Goal: Task Accomplishment & Management: Complete application form

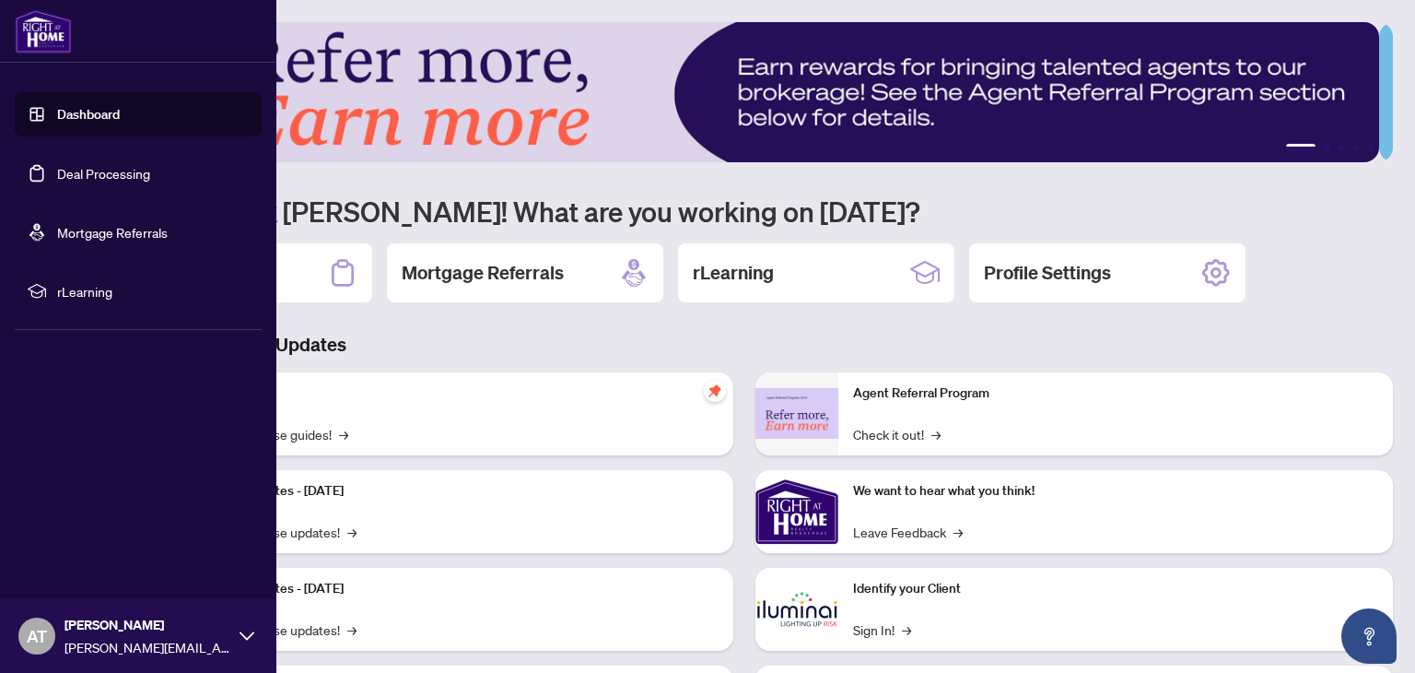
click at [57, 174] on link "Deal Processing" at bounding box center [103, 173] width 93 height 17
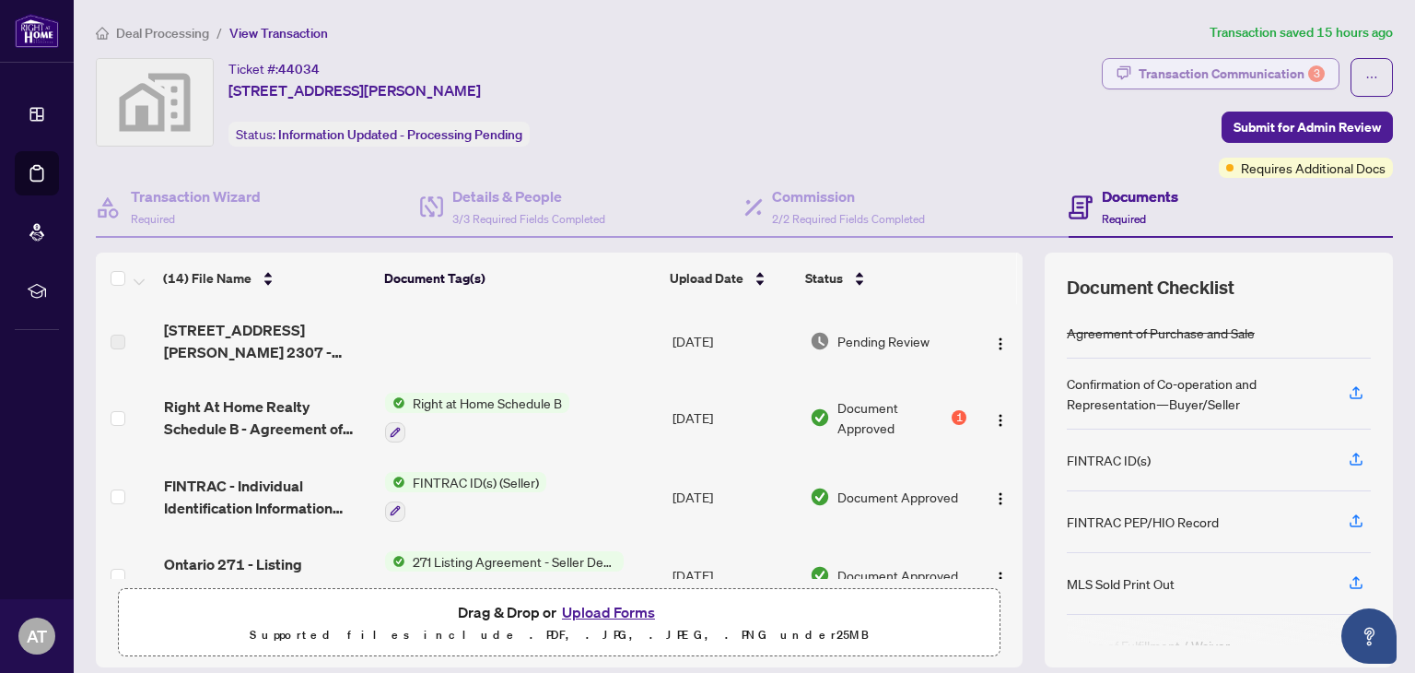
click at [1209, 67] on div "Transaction Communication 3" at bounding box center [1232, 73] width 186 height 29
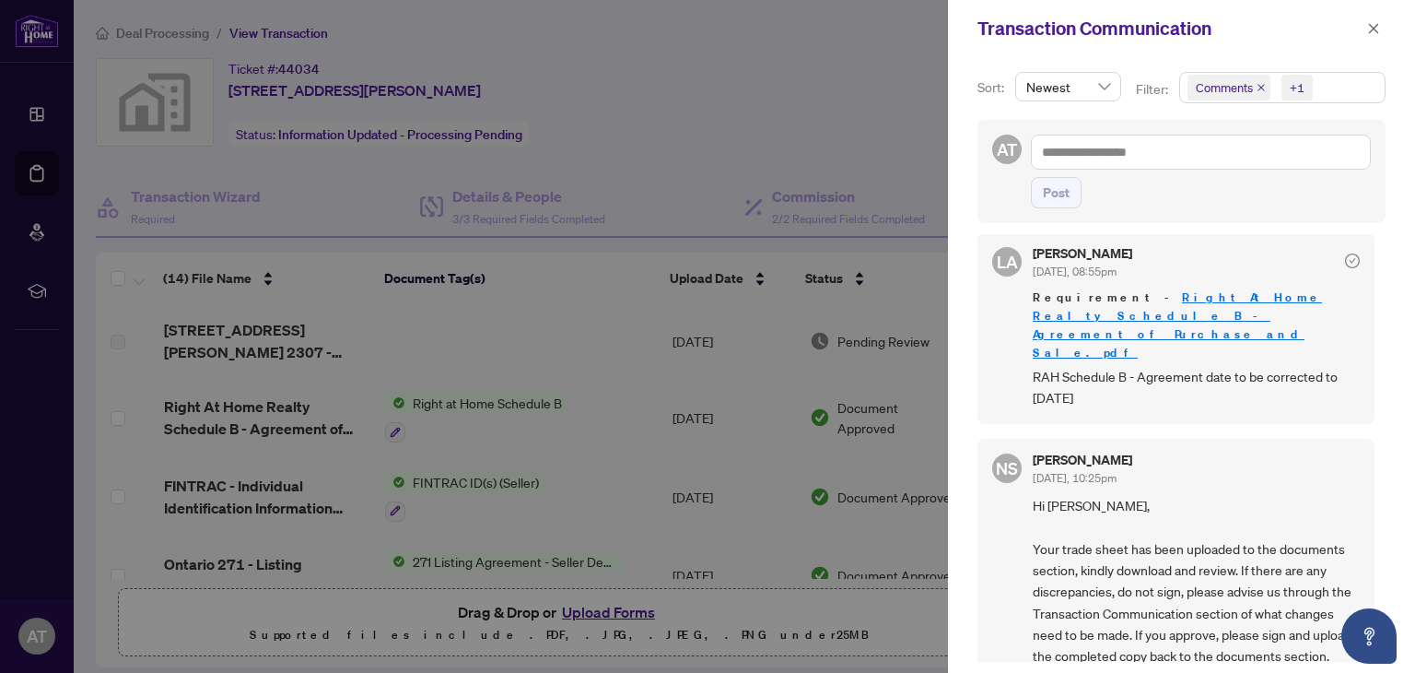
scroll to position [426, 0]
click at [849, 114] on div at bounding box center [707, 336] width 1415 height 673
click at [1377, 29] on icon "close" at bounding box center [1373, 28] width 13 height 13
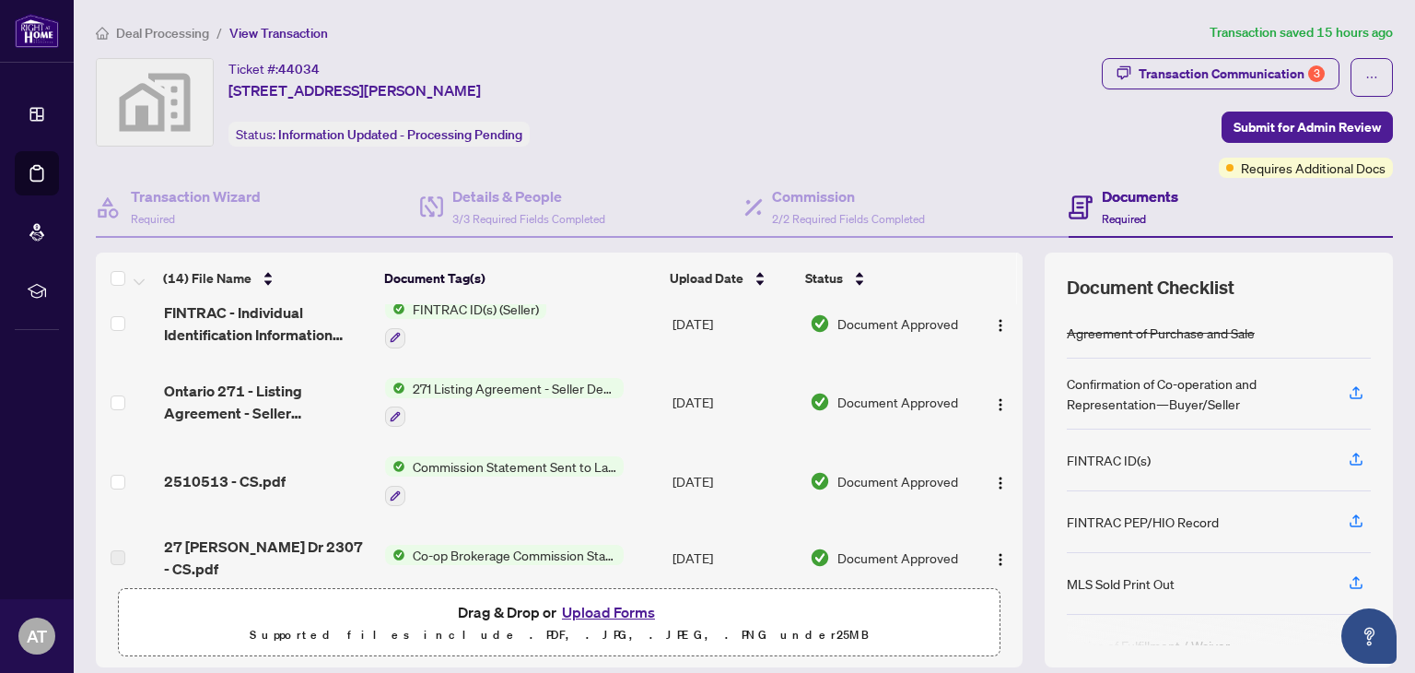
scroll to position [180, 0]
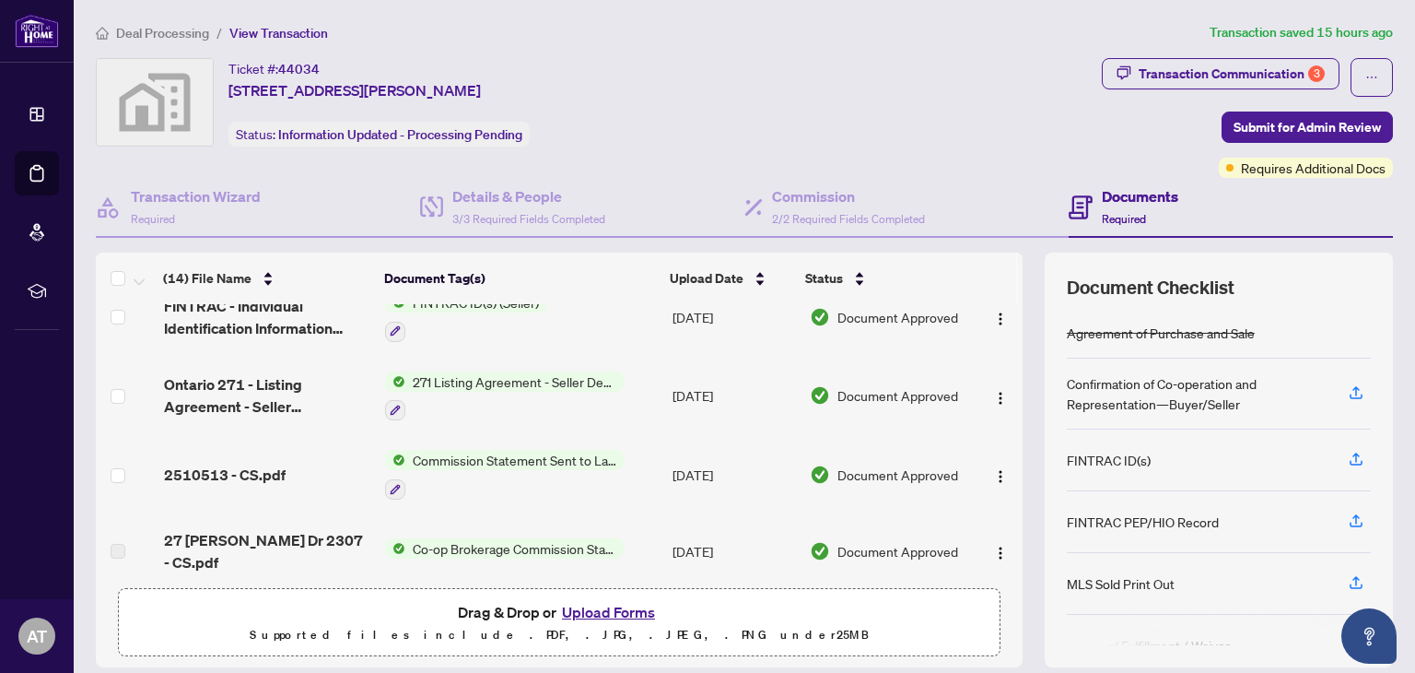
click at [420, 383] on span "271 Listing Agreement - Seller Designated Representation Agreement Authority to…" at bounding box center [514, 381] width 218 height 20
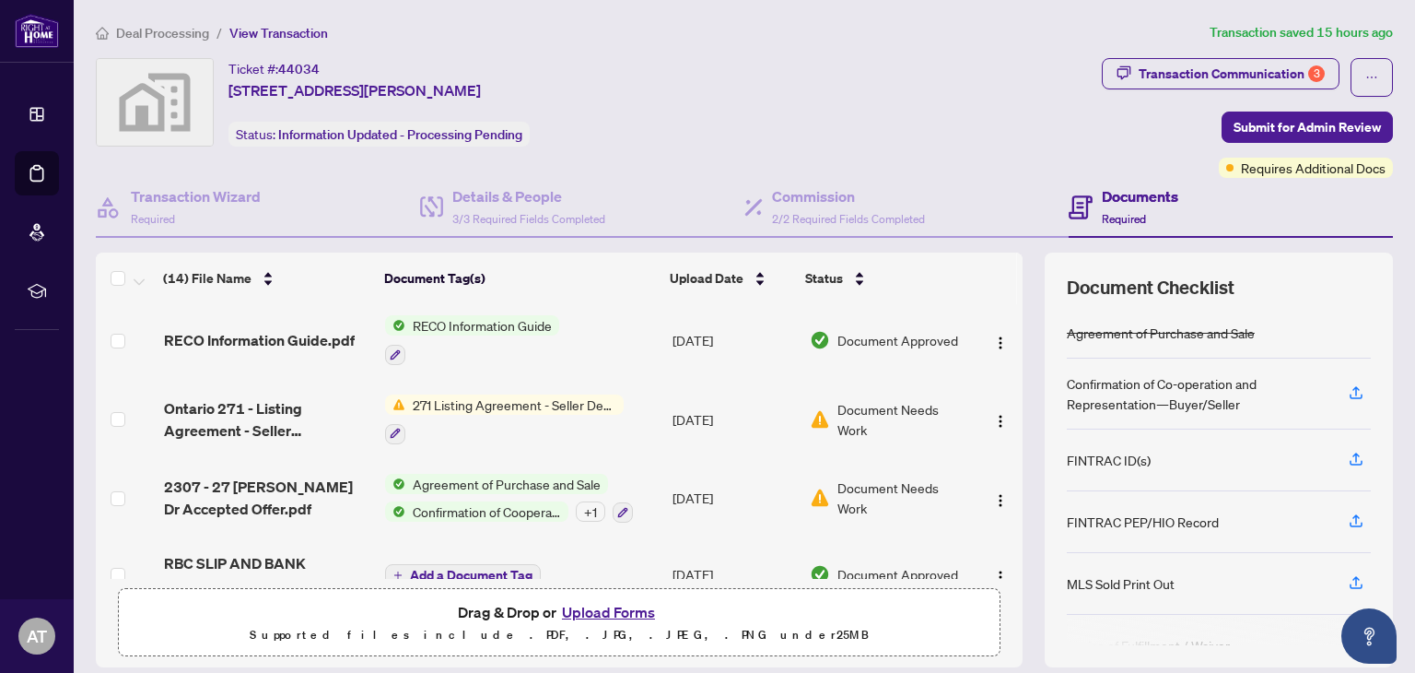
scroll to position [791, 0]
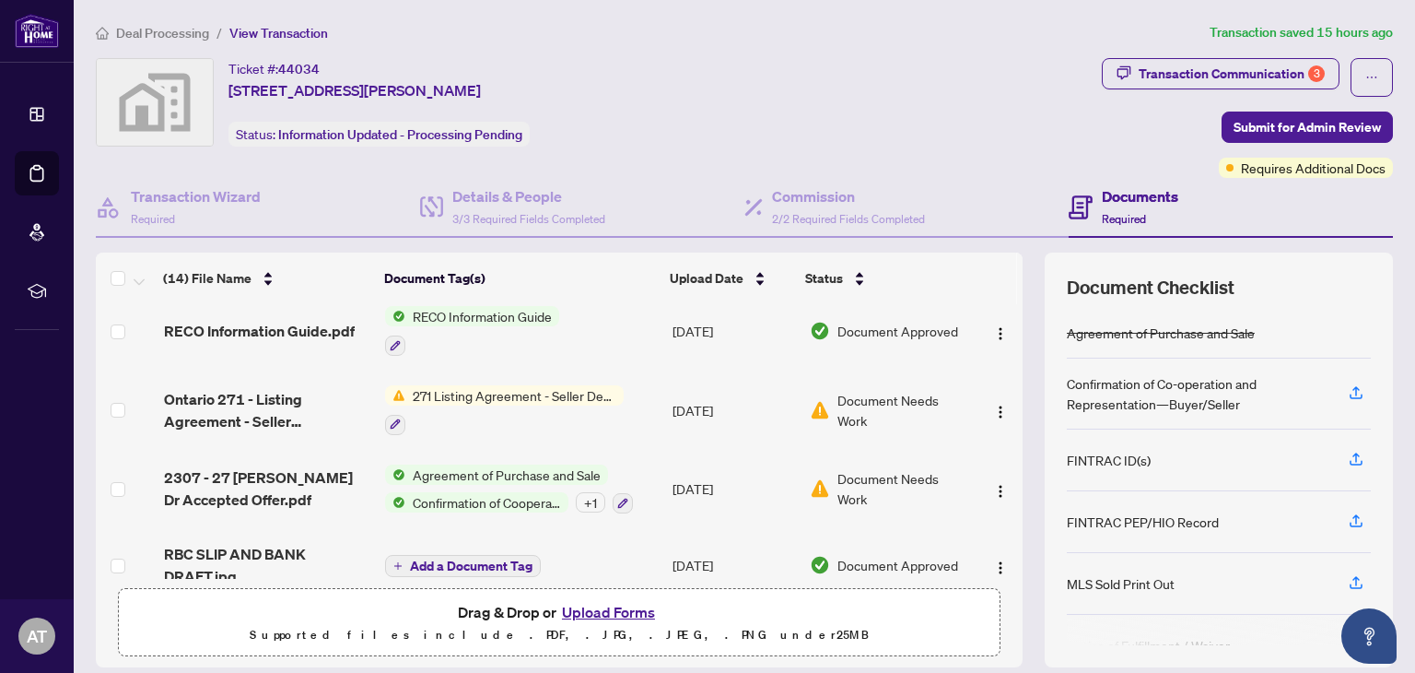
click at [425, 492] on span "Confirmation of Cooperation" at bounding box center [486, 502] width 163 height 20
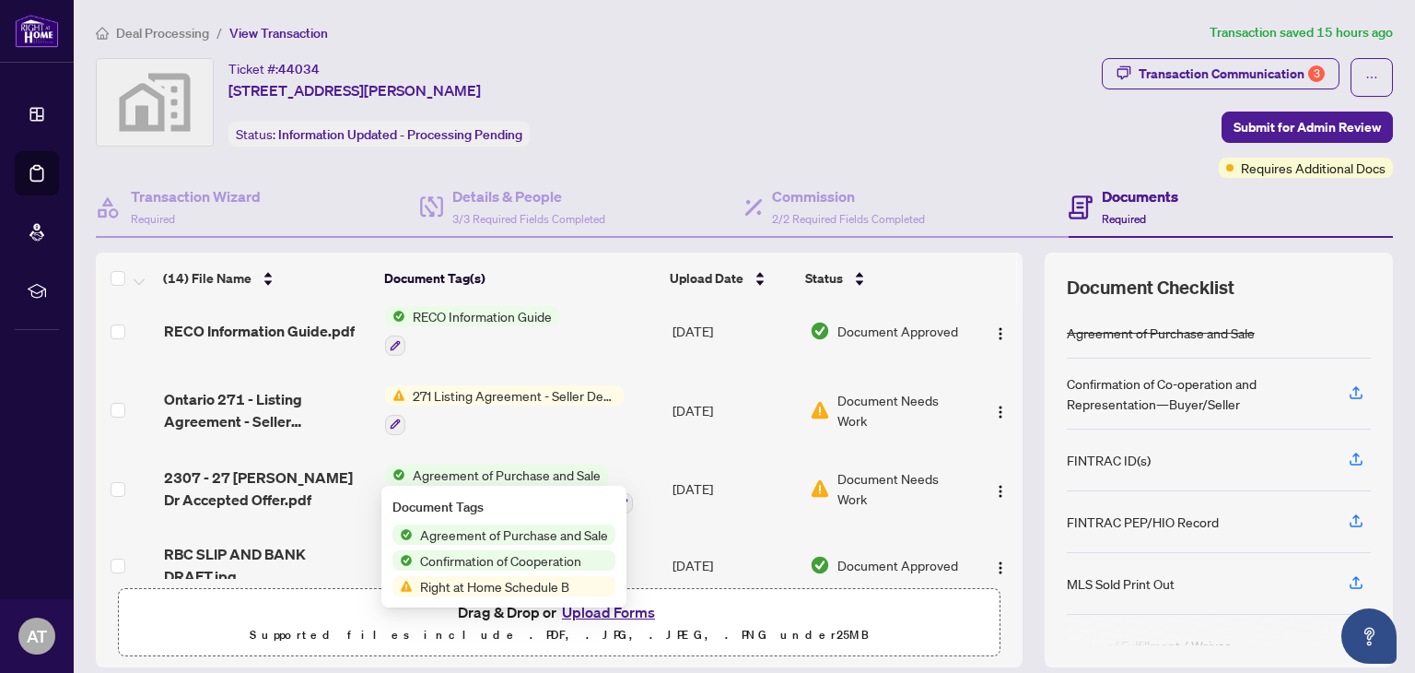
click at [457, 464] on span "Agreement of Purchase and Sale" at bounding box center [506, 474] width 203 height 20
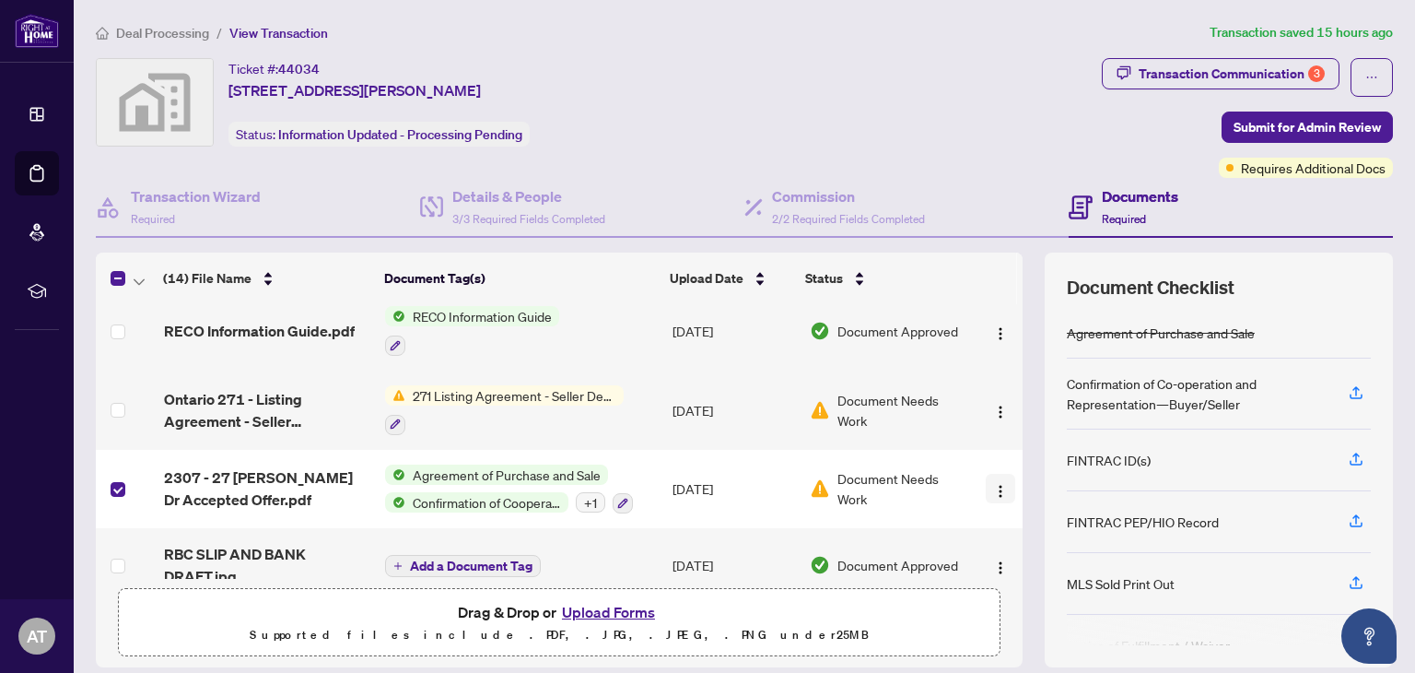
click at [993, 478] on span "button" at bounding box center [1000, 488] width 15 height 20
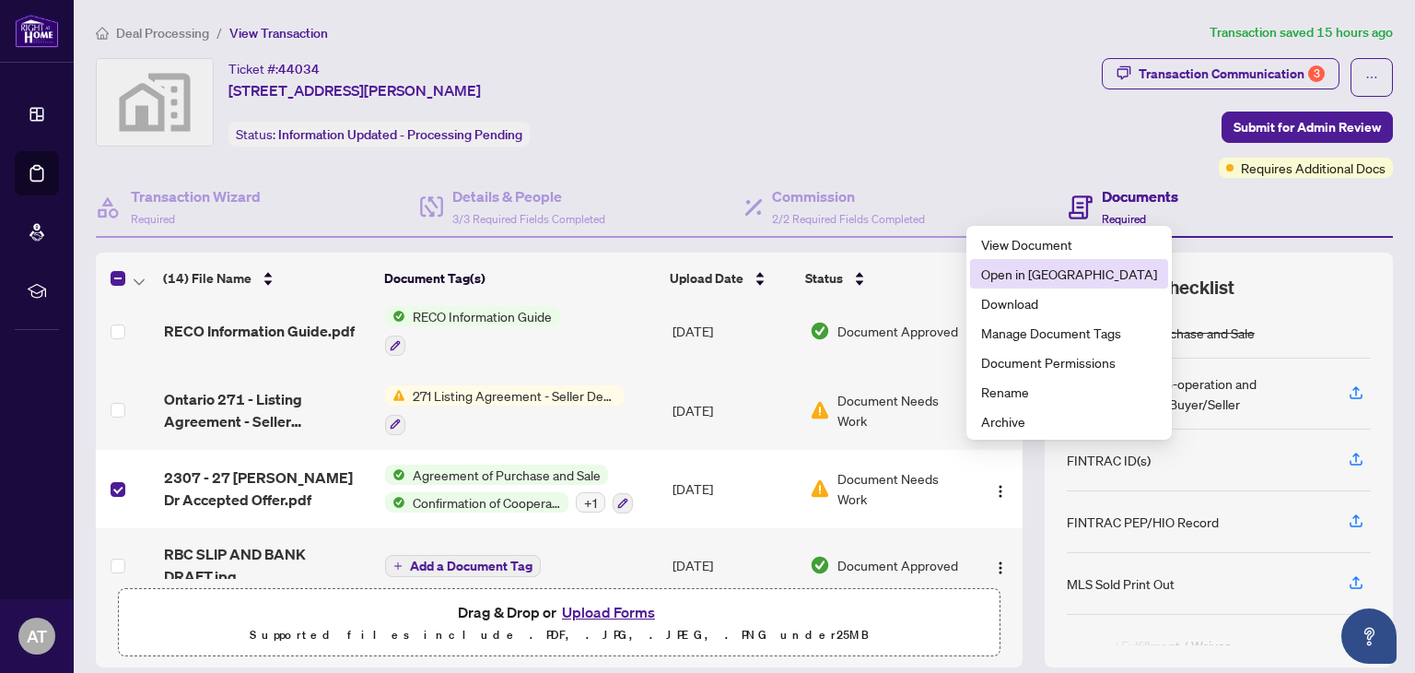
click at [981, 281] on span "Open in New Tab" at bounding box center [1069, 273] width 176 height 20
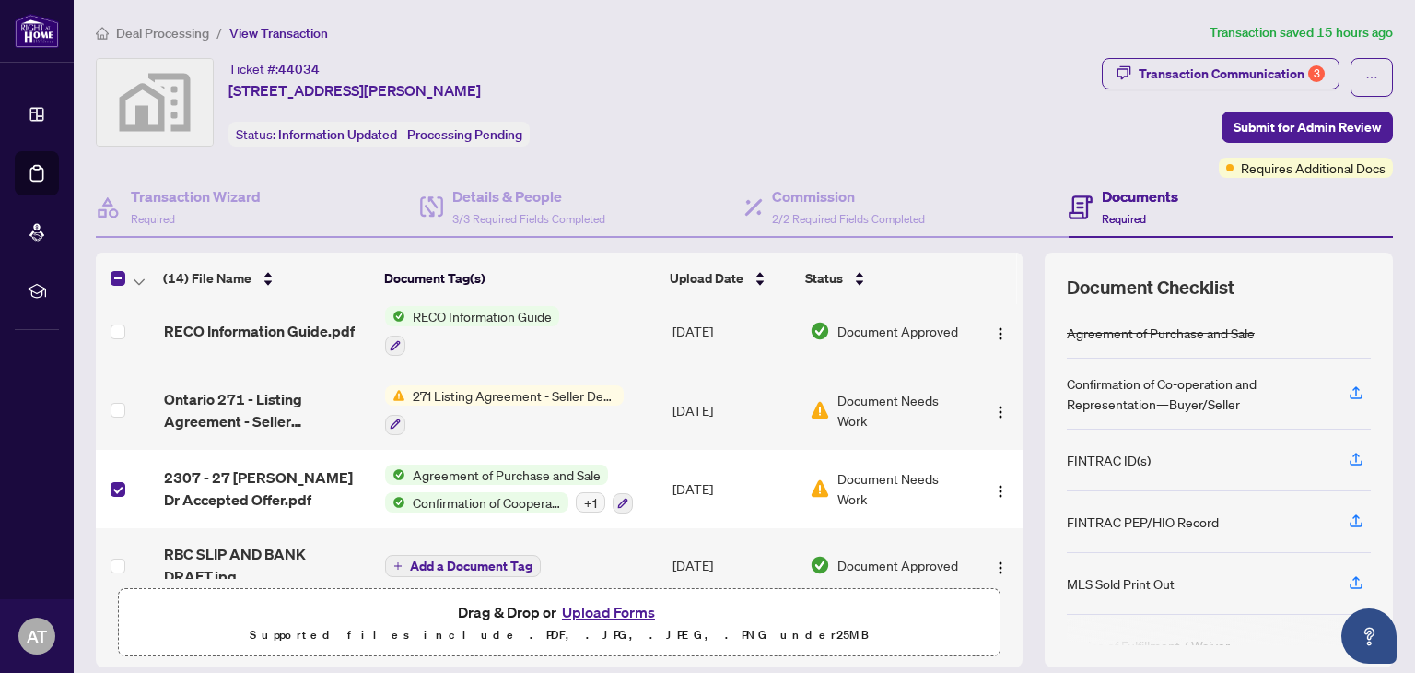
scroll to position [0, 0]
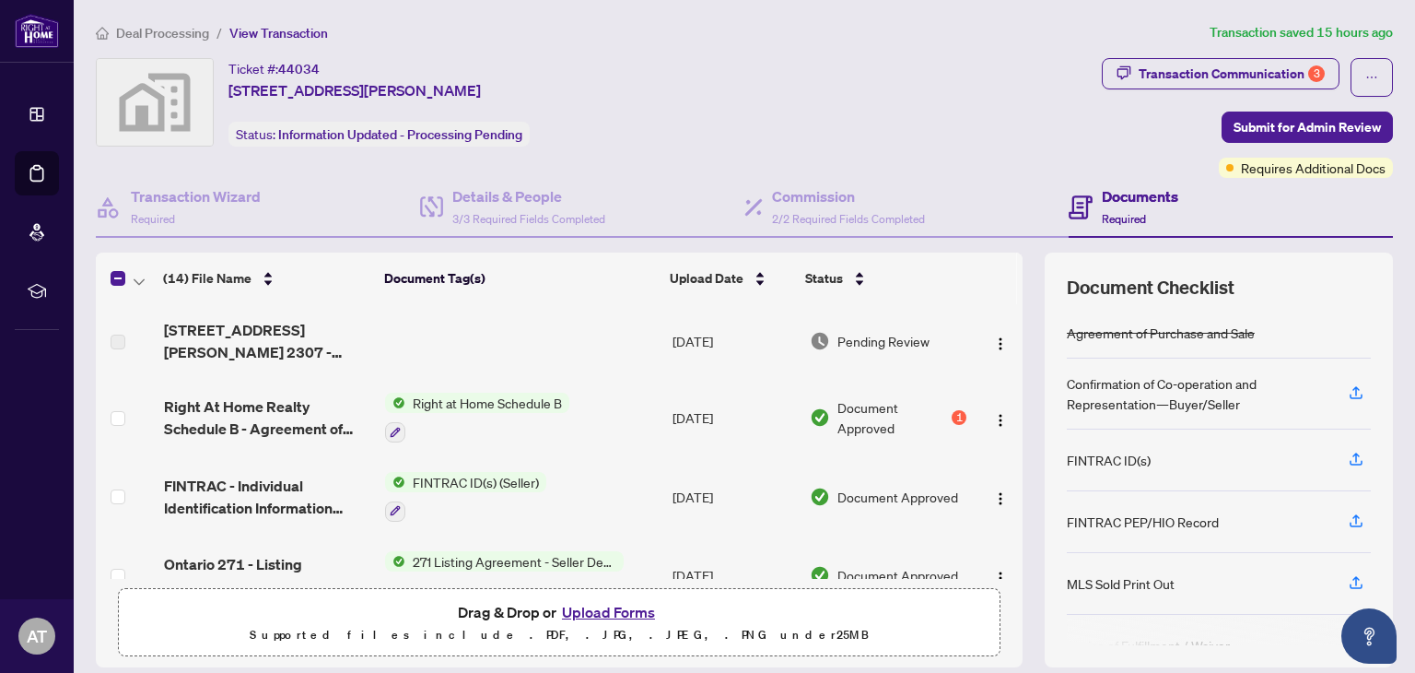
click at [608, 615] on button "Upload Forms" at bounding box center [608, 612] width 104 height 24
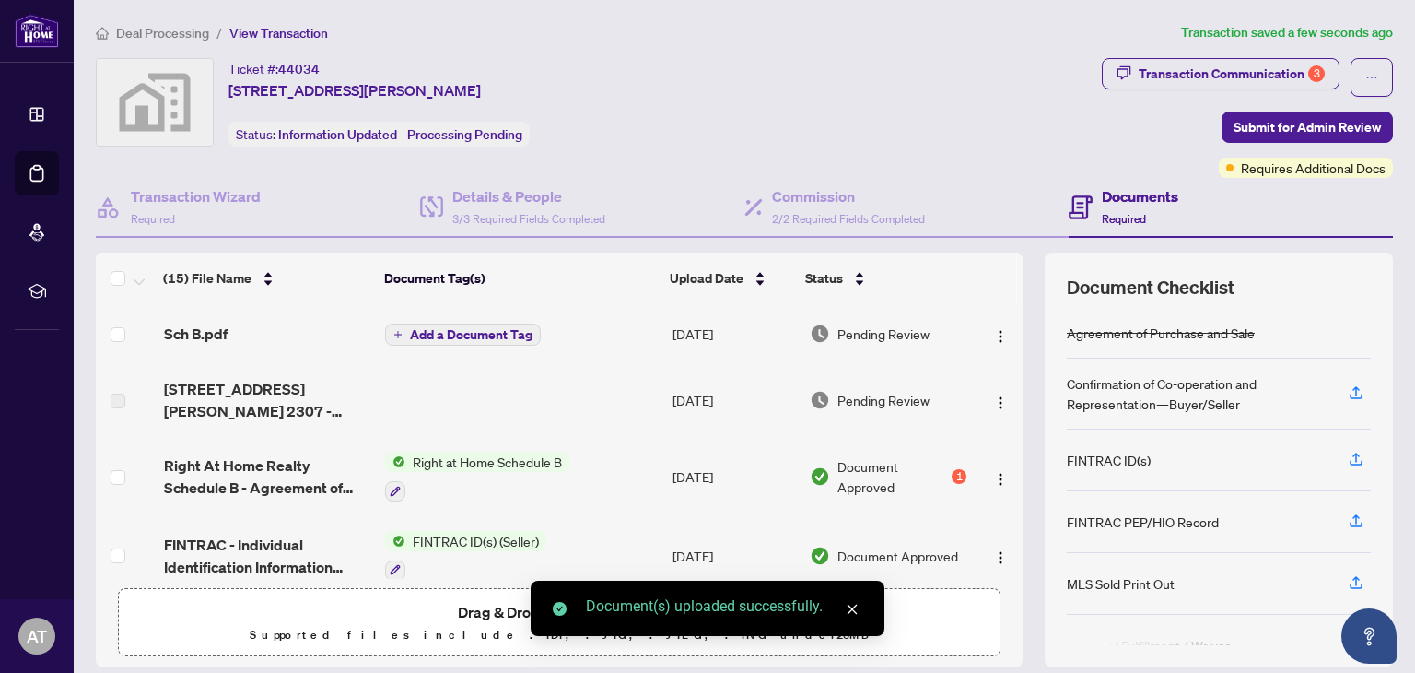
click at [498, 606] on span "Drag & Drop or Upload Forms" at bounding box center [559, 612] width 203 height 24
click at [855, 605] on icon "close" at bounding box center [853, 609] width 10 height 10
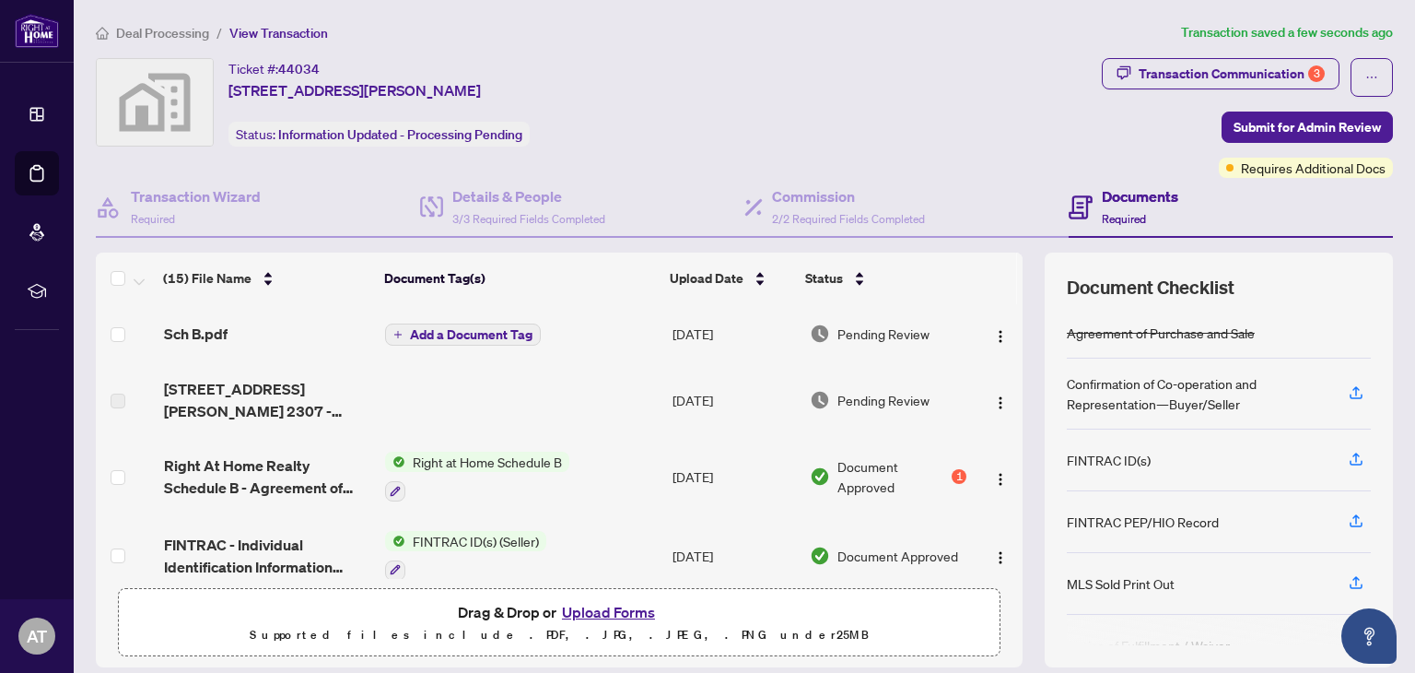
click at [609, 615] on button "Upload Forms" at bounding box center [608, 612] width 104 height 24
click at [435, 336] on span "Add a Document Tag" at bounding box center [471, 334] width 123 height 13
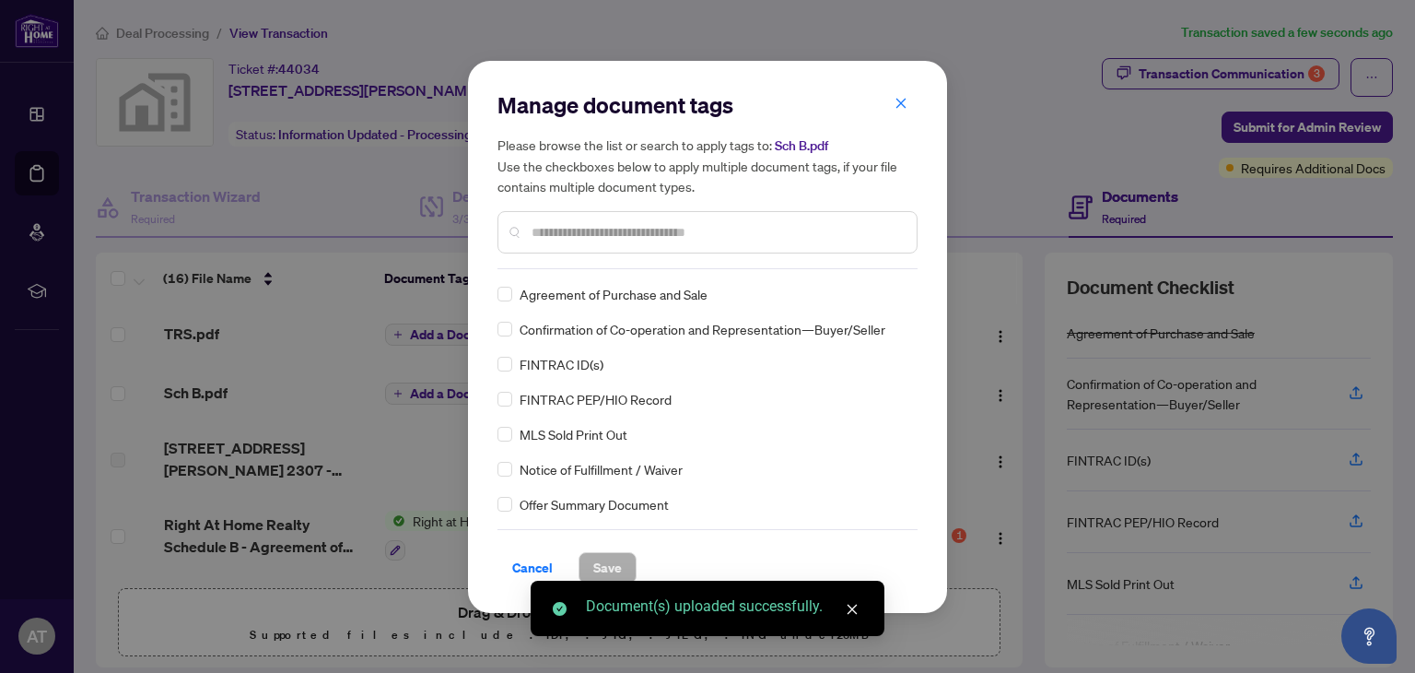
click at [601, 270] on div "Manage document tags Please browse the list or search to apply tags to: Sch B.p…" at bounding box center [708, 336] width 420 height 493
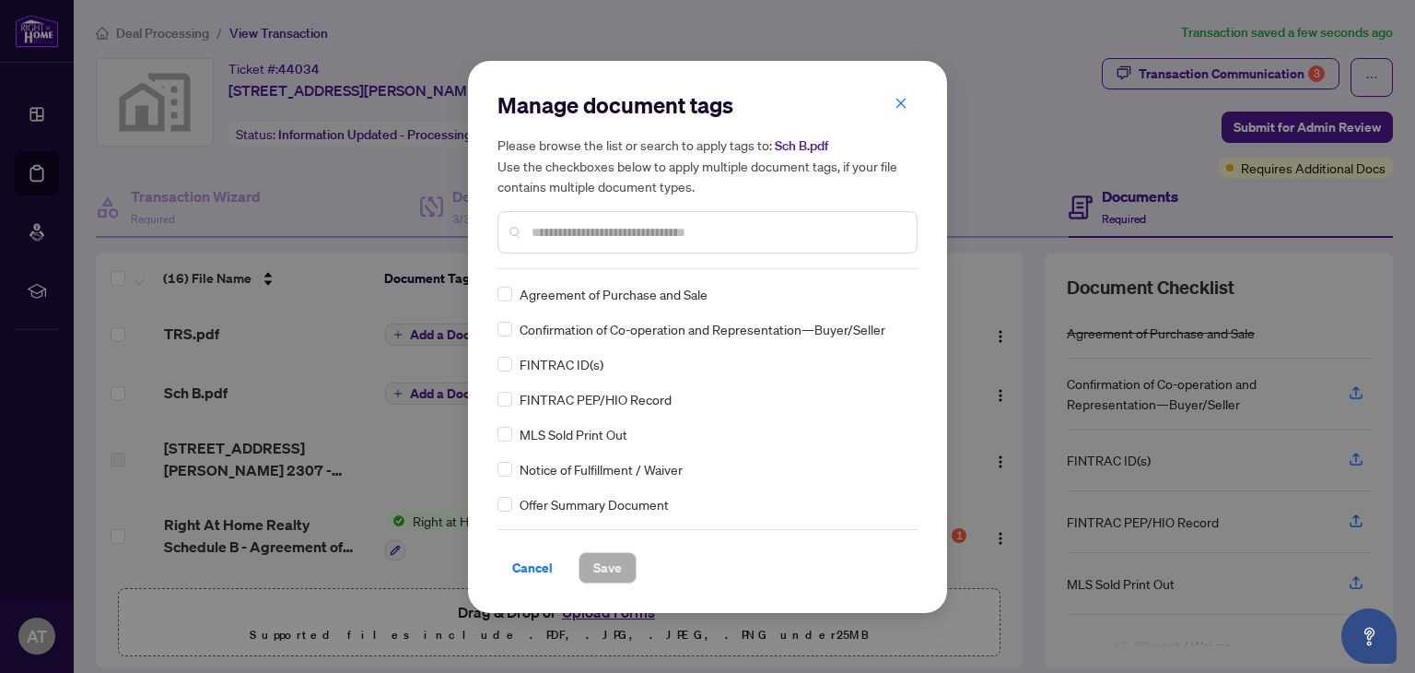
click at [597, 238] on input "text" at bounding box center [717, 232] width 370 height 20
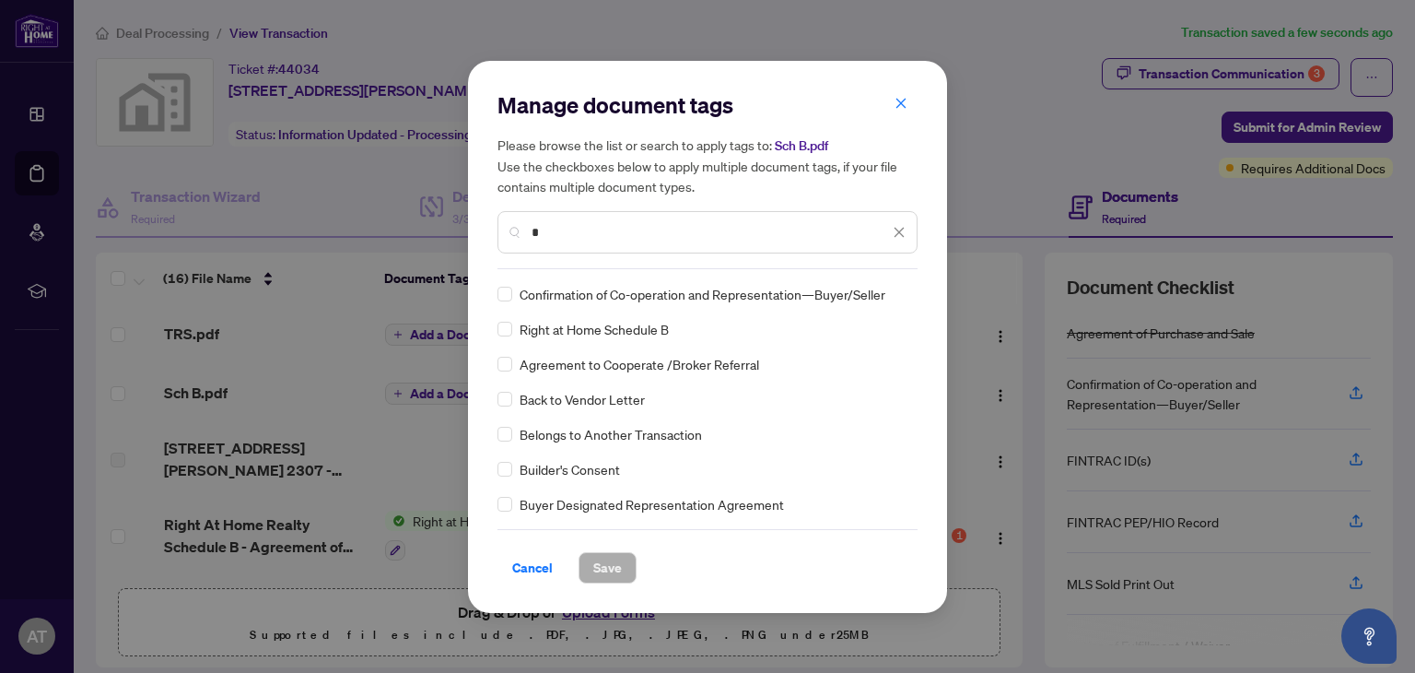
type input "*"
click at [597, 573] on span "Save" at bounding box center [607, 567] width 29 height 29
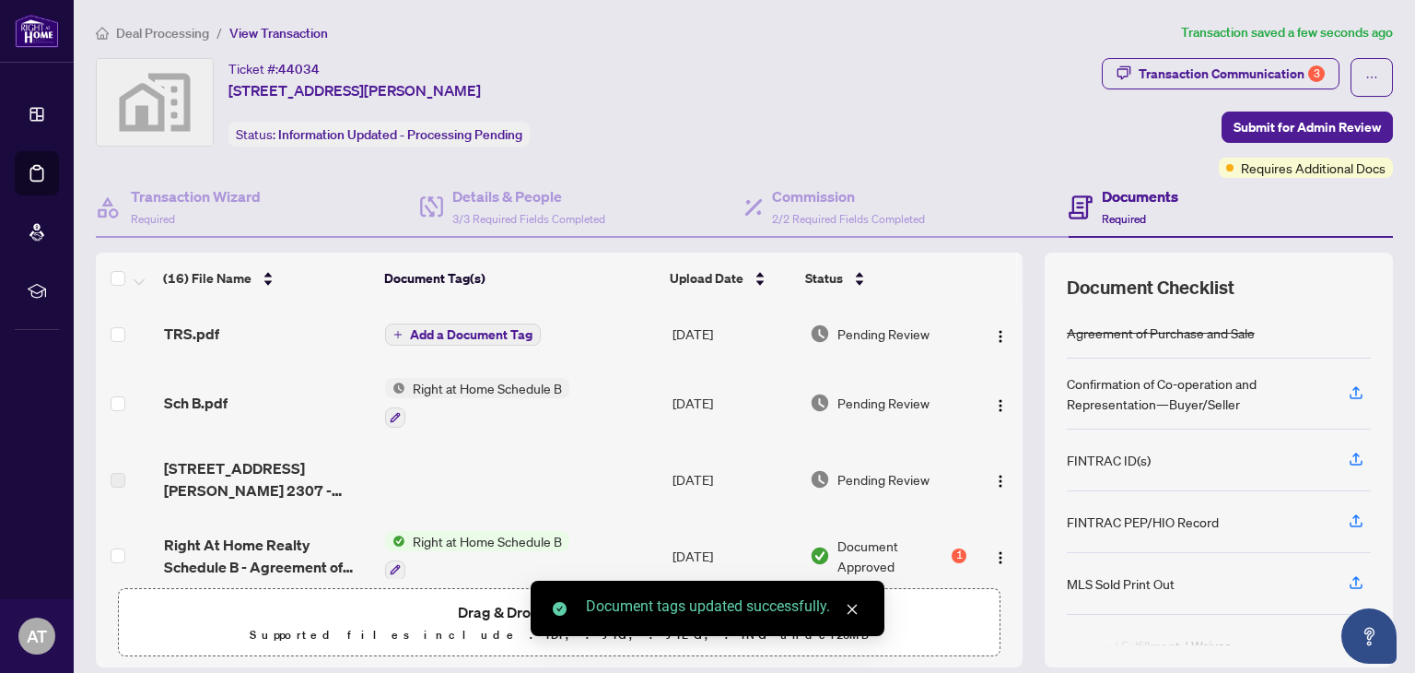
click at [447, 337] on span "Add a Document Tag" at bounding box center [471, 334] width 123 height 13
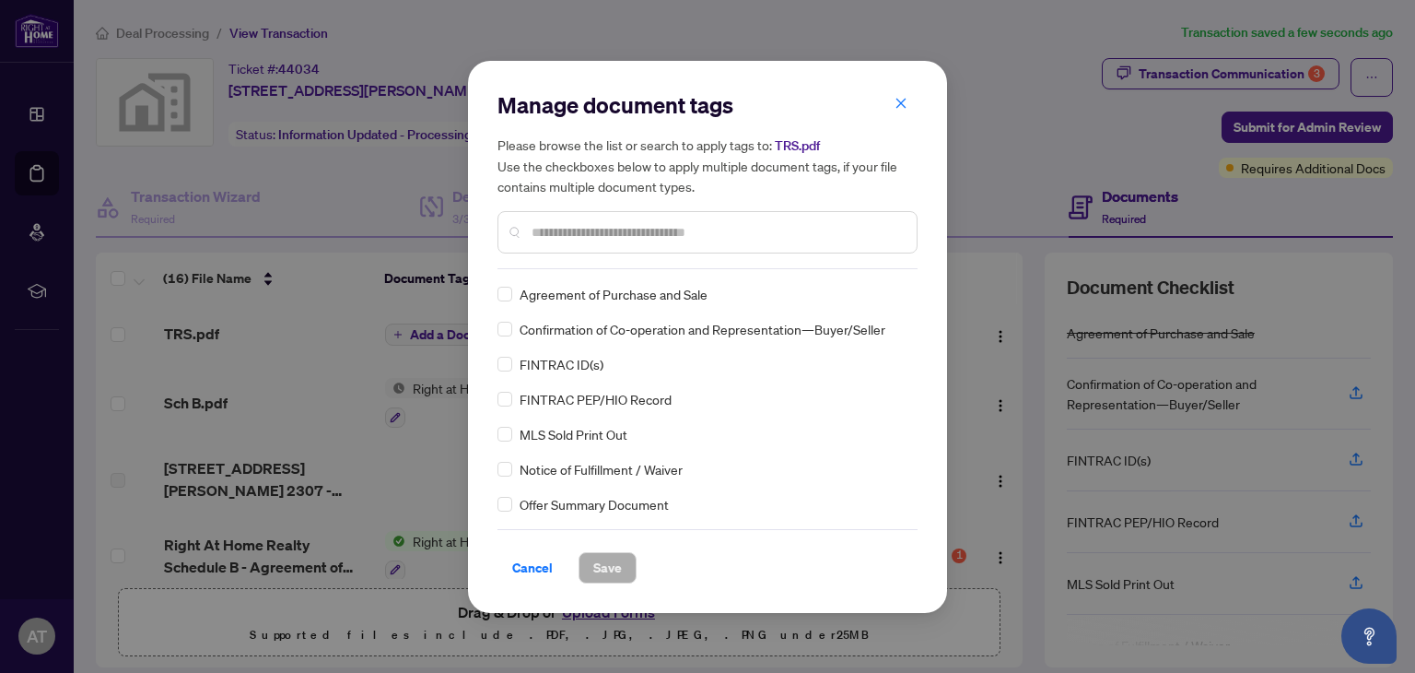
click at [572, 265] on div "Manage document tags Please browse the list or search to apply tags to: TRS.pdf…" at bounding box center [708, 179] width 420 height 179
click at [568, 231] on input "text" at bounding box center [717, 232] width 370 height 20
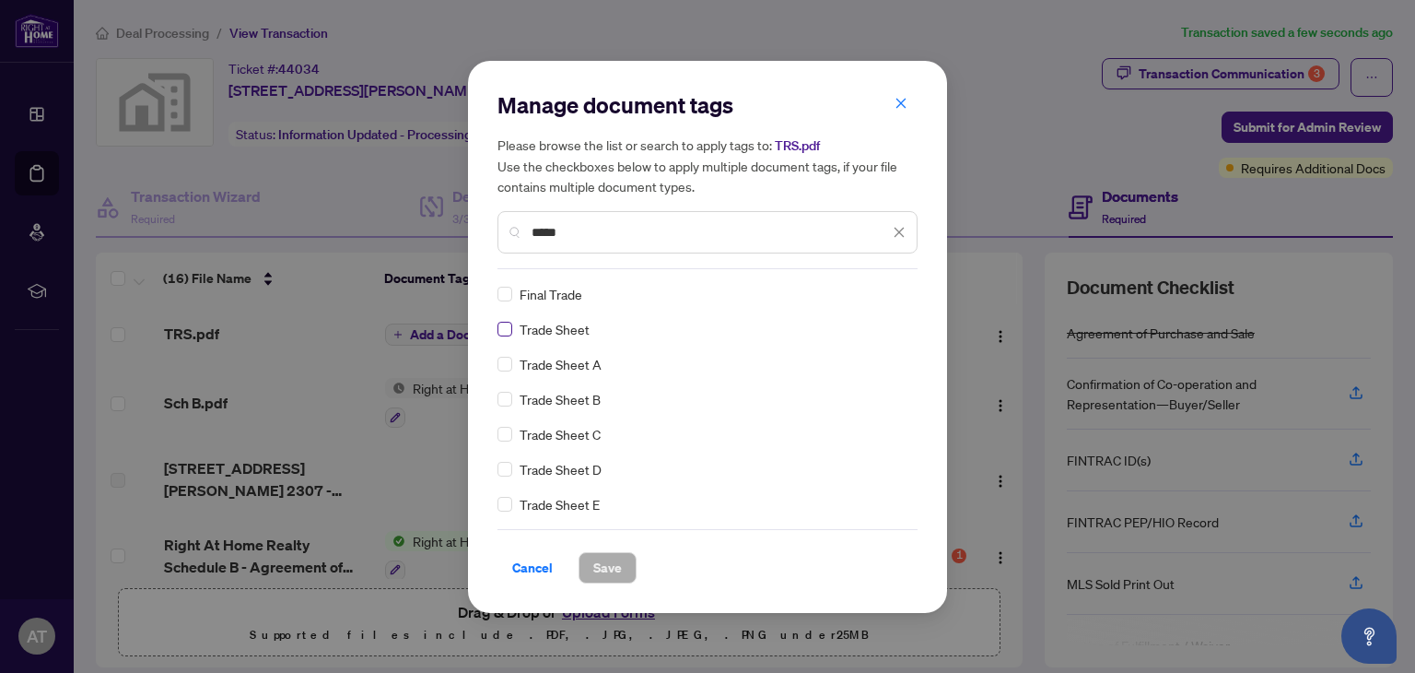
type input "*****"
click at [604, 561] on span "Save" at bounding box center [607, 567] width 29 height 29
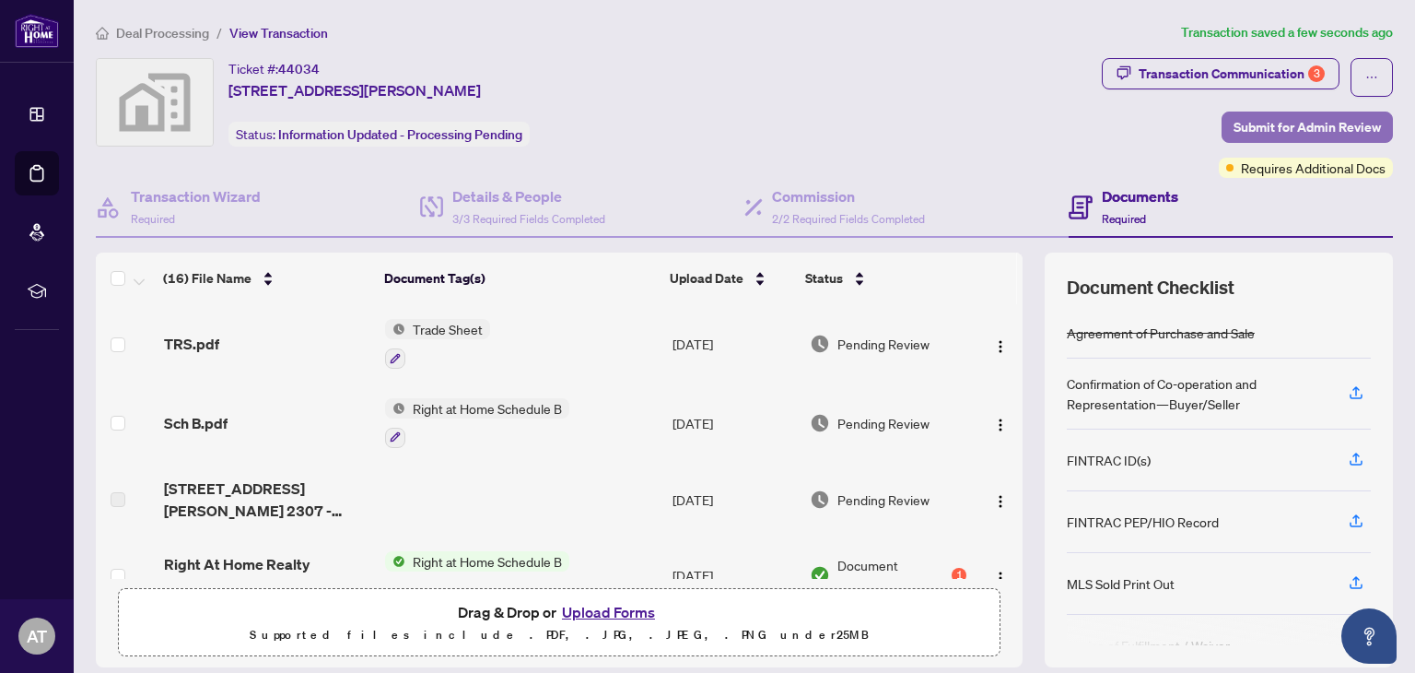
click at [1247, 134] on span "Submit for Admin Review" at bounding box center [1307, 126] width 147 height 29
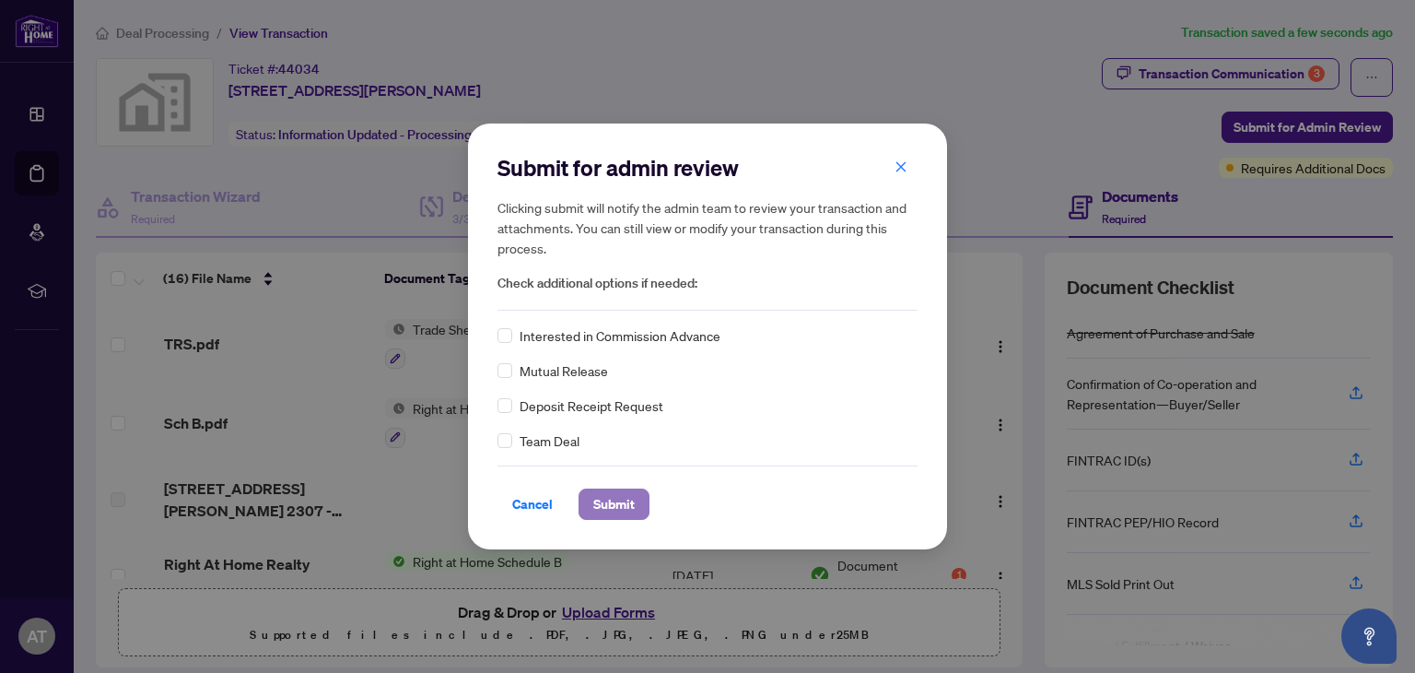
click at [603, 497] on span "Submit" at bounding box center [613, 503] width 41 height 29
